Goal: Task Accomplishment & Management: Use online tool/utility

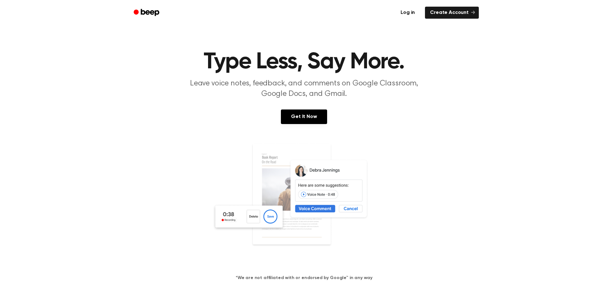
click at [418, 7] on link "Log in" at bounding box center [407, 12] width 27 height 15
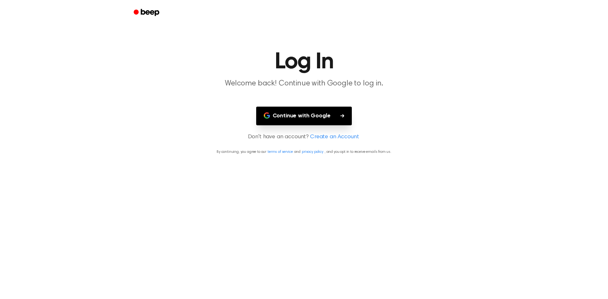
click at [295, 114] on button "Continue with Google" at bounding box center [304, 116] width 96 height 19
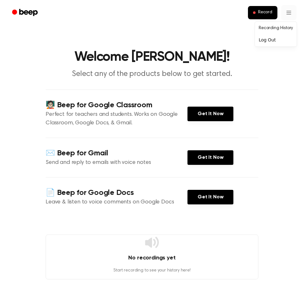
click at [292, 10] on html "Record Welcome [PERSON_NAME]! Select any of the products below to get started. …" at bounding box center [152, 251] width 304 height 502
click at [241, 84] on html "Record Welcome [PERSON_NAME]! Select any of the products below to get started. …" at bounding box center [152, 251] width 304 height 502
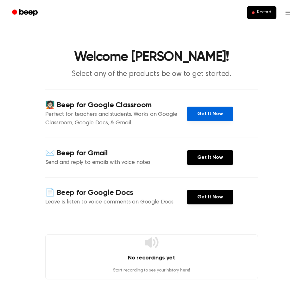
click at [209, 115] on link "Get It Now" at bounding box center [210, 114] width 46 height 15
click at [255, 14] on button "Record" at bounding box center [261, 12] width 29 height 13
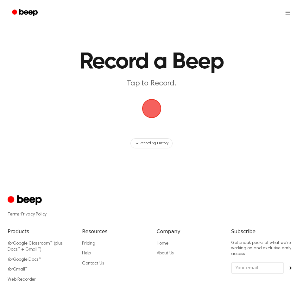
click at [159, 104] on span "button" at bounding box center [152, 109] width 18 height 18
click at [155, 107] on span "button" at bounding box center [151, 108] width 19 height 19
click at [155, 107] on span "button" at bounding box center [151, 109] width 21 height 21
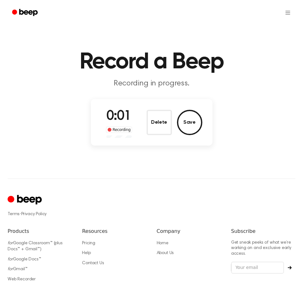
click at [168, 102] on div "0:01 Recording Delete Save" at bounding box center [152, 122] width 122 height 47
click at [194, 126] on button "Save" at bounding box center [189, 122] width 25 height 25
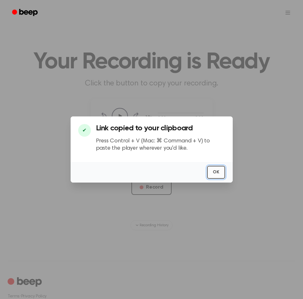
click at [207, 170] on button "OK" at bounding box center [216, 172] width 18 height 13
